Goal: Task Accomplishment & Management: Complete application form

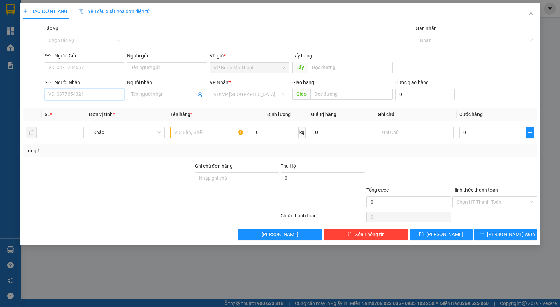
click at [76, 92] on input "SĐT Người Nhận" at bounding box center [85, 94] width 80 height 11
click at [58, 104] on div "0935919815" at bounding box center [85, 108] width 72 height 8
type input "0935919815"
type input "800.000"
type input "50.000"
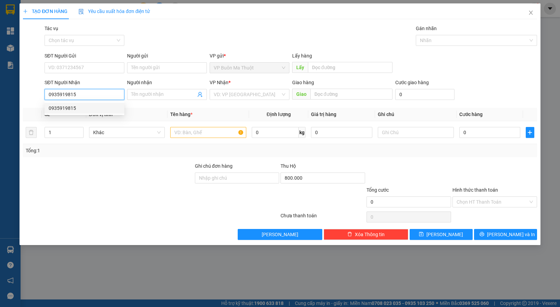
type input "50.000"
type input "0935919815"
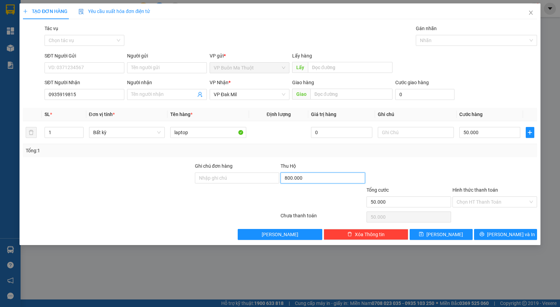
click at [329, 181] on input "800.000" at bounding box center [322, 178] width 85 height 11
type input "900.000"
click at [443, 237] on span "[PERSON_NAME]" at bounding box center [444, 235] width 37 height 8
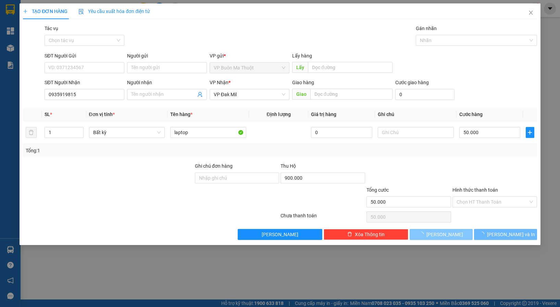
type input "0"
